Goal: Find contact information

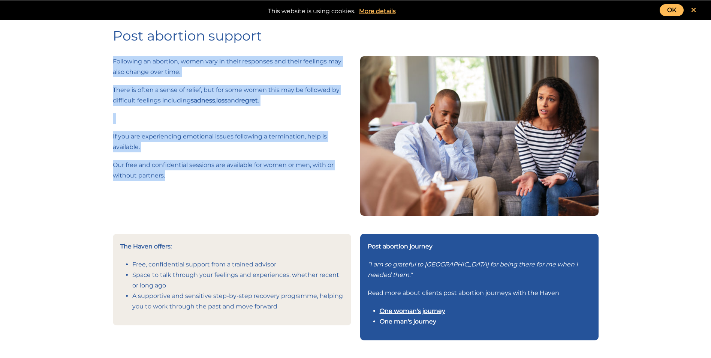
drag, startPoint x: 171, startPoint y: 177, endPoint x: 98, endPoint y: 59, distance: 137.8
click at [98, 59] on div "Post abortion support Following an abortion, women vary in their responses and …" at bounding box center [355, 313] width 711 height 627
copy div "Following an abortion, women vary in their responses and their feelings may als…"
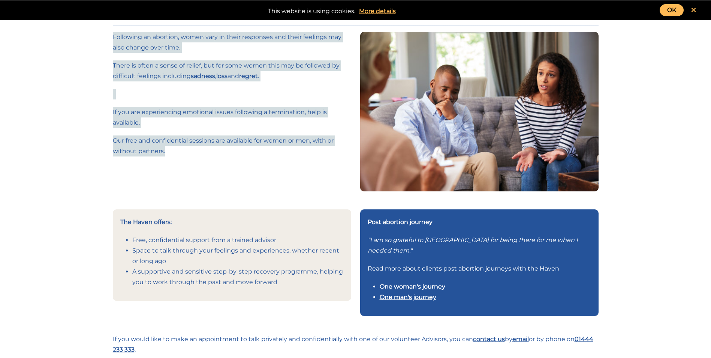
scroll to position [37, 0]
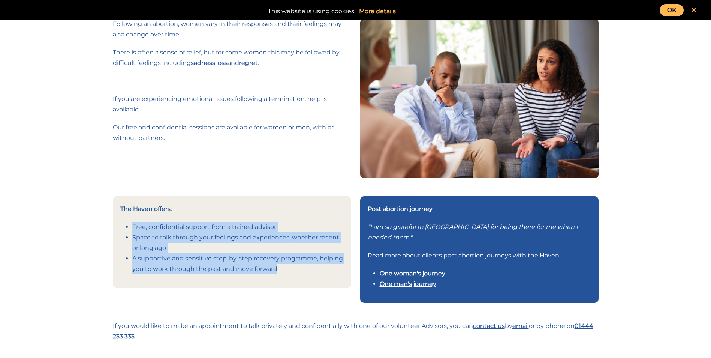
drag, startPoint x: 283, startPoint y: 272, endPoint x: 121, endPoint y: 225, distance: 169.4
click at [121, 225] on ul "Free, confidential support from a trained advisor Space to talk through your fe…" at bounding box center [231, 248] width 223 height 52
copy ul "Free, confidential support from a trained advisor Space to talk through your fe…"
click at [287, 186] on div "Following an abortion, women vary in their responses and their feelings may als…" at bounding box center [231, 107] width 247 height 177
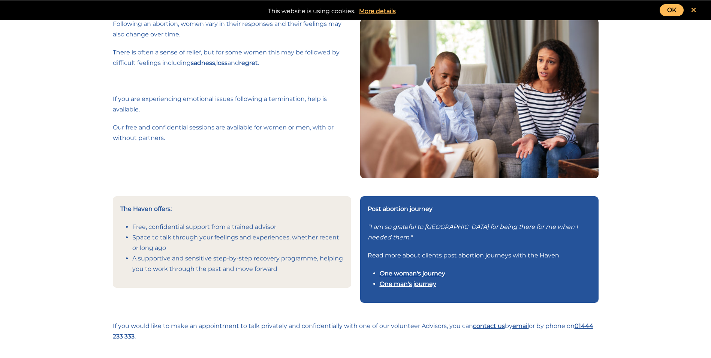
scroll to position [0, 0]
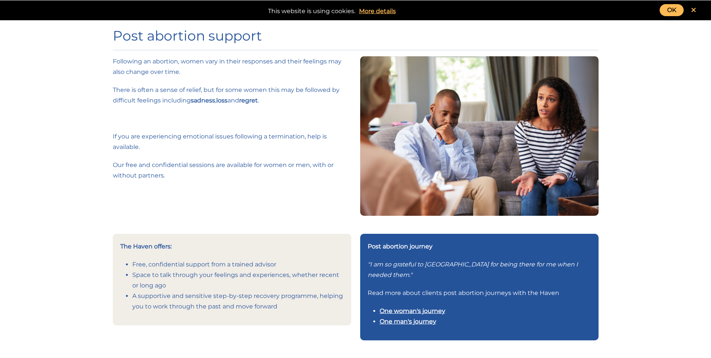
click at [671, 7] on link "OK" at bounding box center [672, 10] width 24 height 12
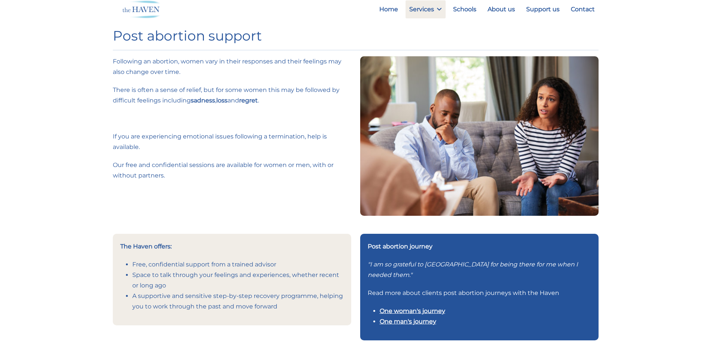
click at [202, 195] on div "Following an abortion, women vary in their responses and their feelings may als…" at bounding box center [231, 144] width 247 height 177
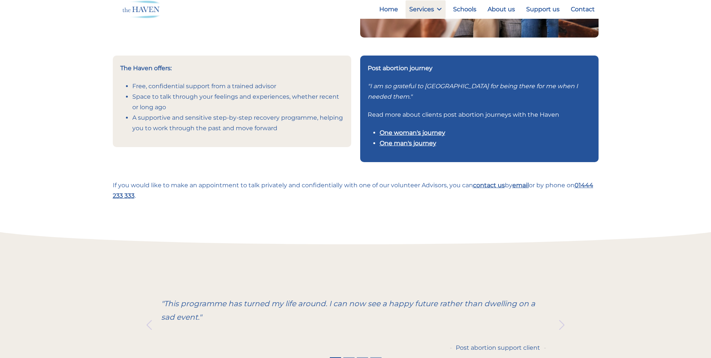
scroll to position [187, 0]
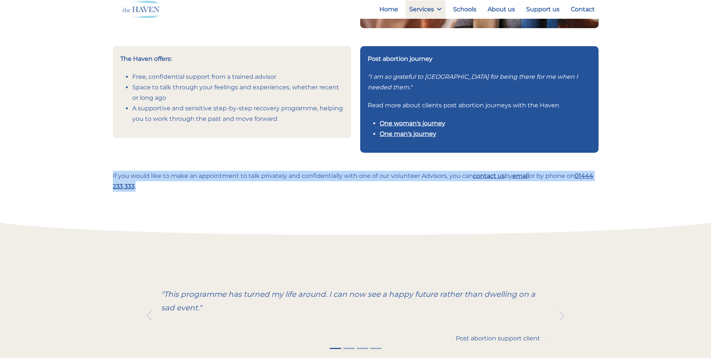
drag, startPoint x: 184, startPoint y: 192, endPoint x: 109, endPoint y: 173, distance: 76.5
click at [109, 173] on div "If you would like to make an appointment to talk privately and confidentially w…" at bounding box center [355, 185] width 495 height 28
copy p "If you would like to make an appointment to talk privately and confidentially w…"
click at [522, 175] on link "email" at bounding box center [520, 175] width 16 height 7
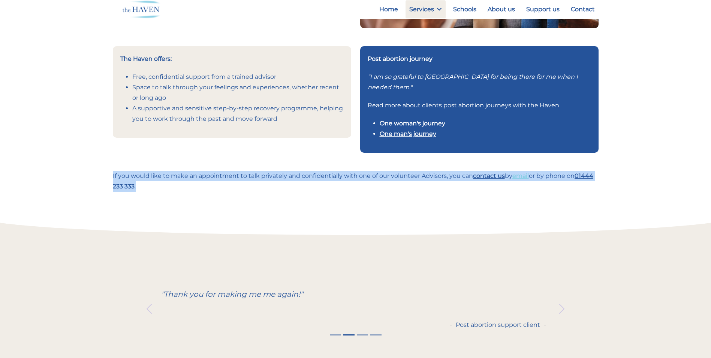
click at [527, 177] on link "email" at bounding box center [520, 175] width 16 height 7
click at [488, 174] on link "contact us" at bounding box center [489, 175] width 32 height 7
